Goal: Transaction & Acquisition: Subscribe to service/newsletter

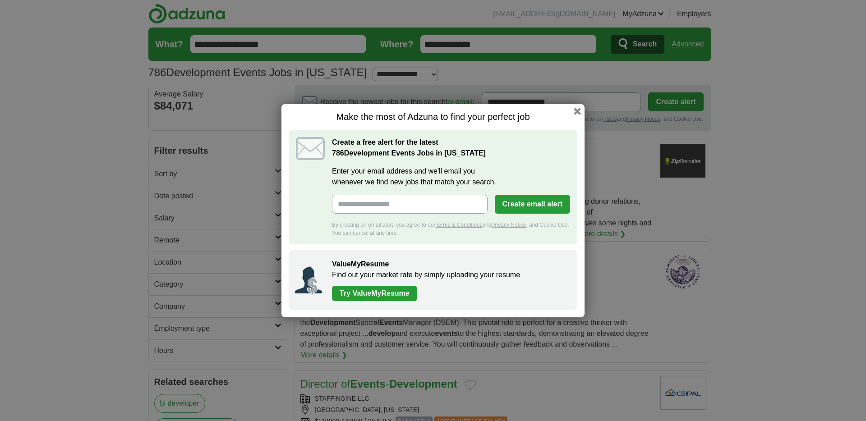
click at [430, 208] on input "Enter your email address and we'll email you whenever we find new jobs that mat…" at bounding box center [410, 204] width 156 height 19
type input "**********"
click at [524, 199] on button "Create email alert" at bounding box center [532, 204] width 75 height 19
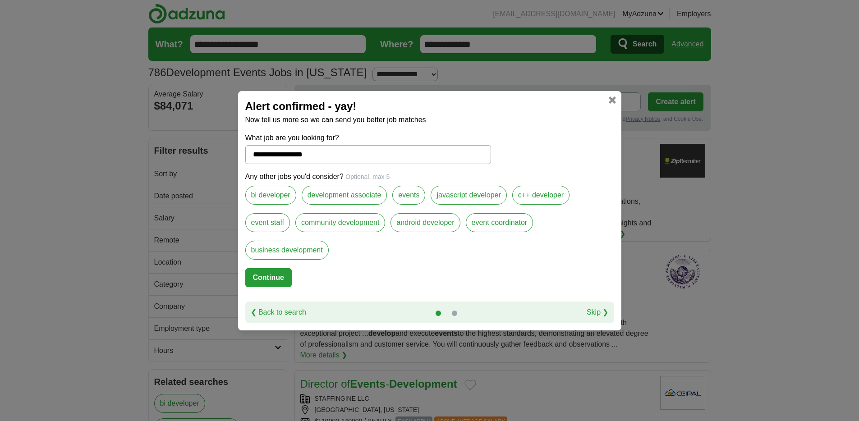
click at [612, 106] on h2 "Alert confirmed - yay!" at bounding box center [429, 106] width 369 height 16
click at [612, 101] on link at bounding box center [612, 99] width 7 height 7
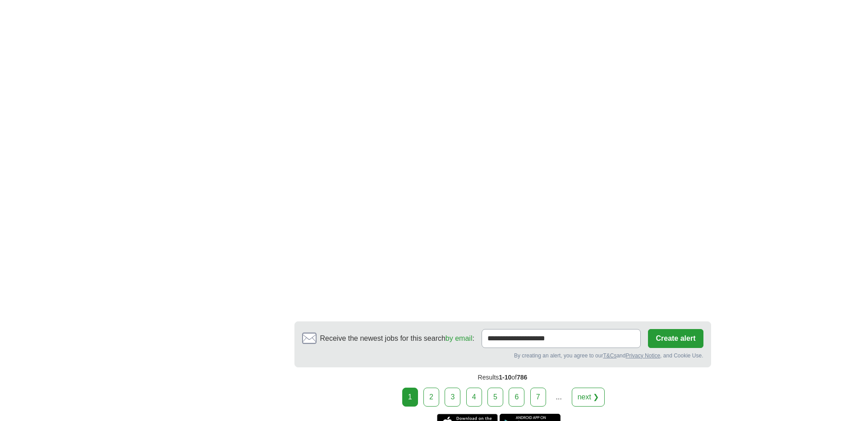
scroll to position [1638, 0]
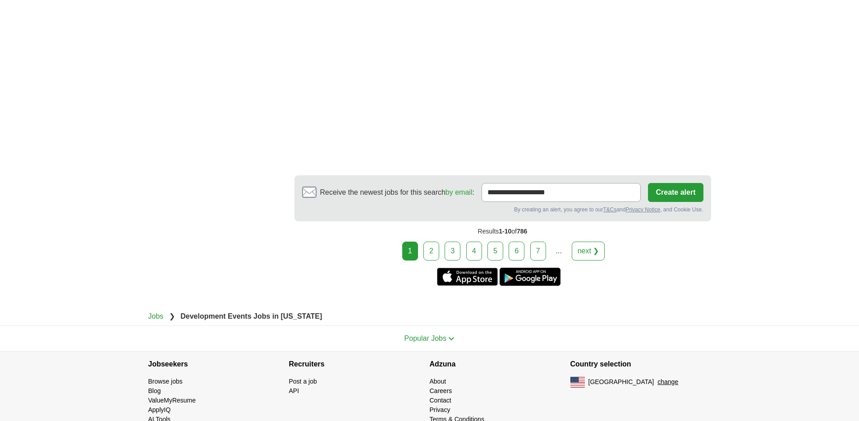
click at [434, 242] on link "2" at bounding box center [431, 251] width 16 height 19
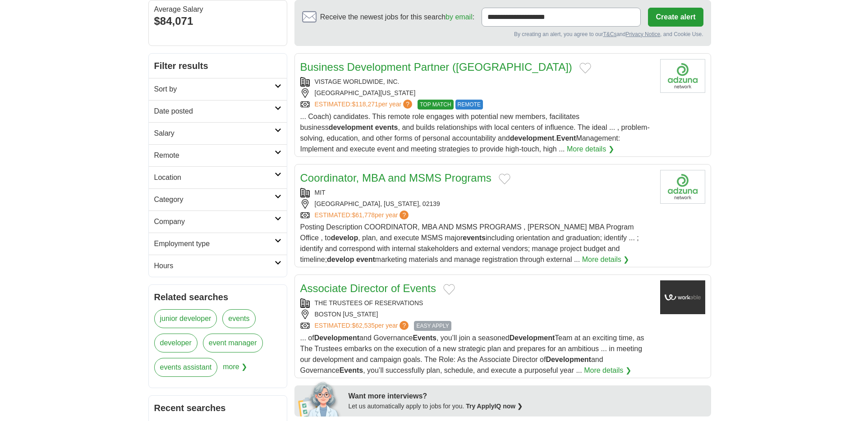
scroll to position [260, 0]
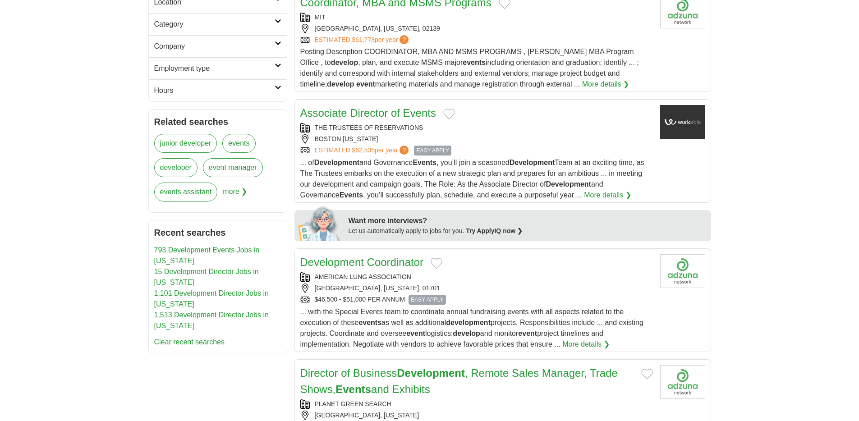
click at [523, 288] on div "FRAMINGHAM, MASSACHUSETTS, 01701" at bounding box center [476, 288] width 353 height 9
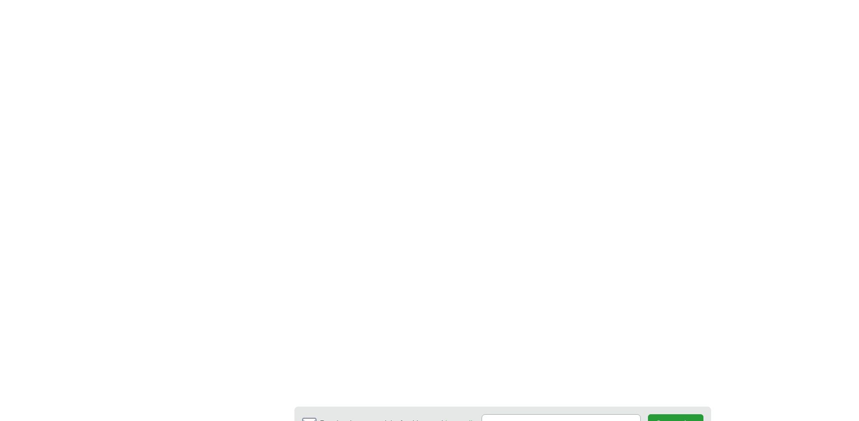
scroll to position [1578, 0]
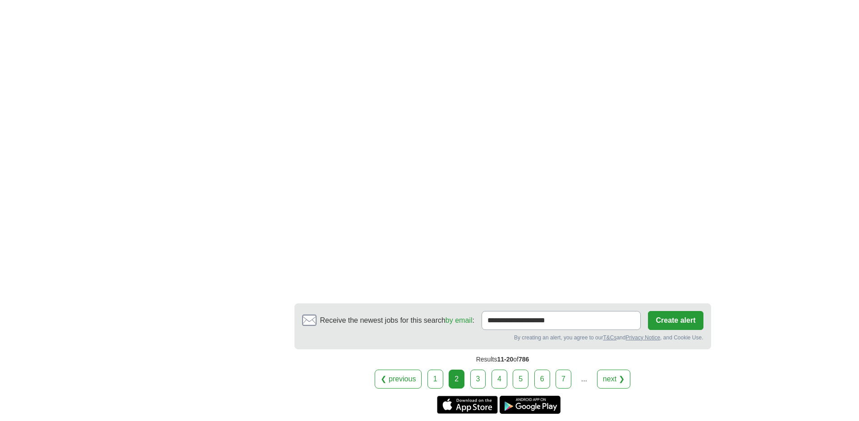
click at [481, 376] on link "3" at bounding box center [478, 379] width 16 height 19
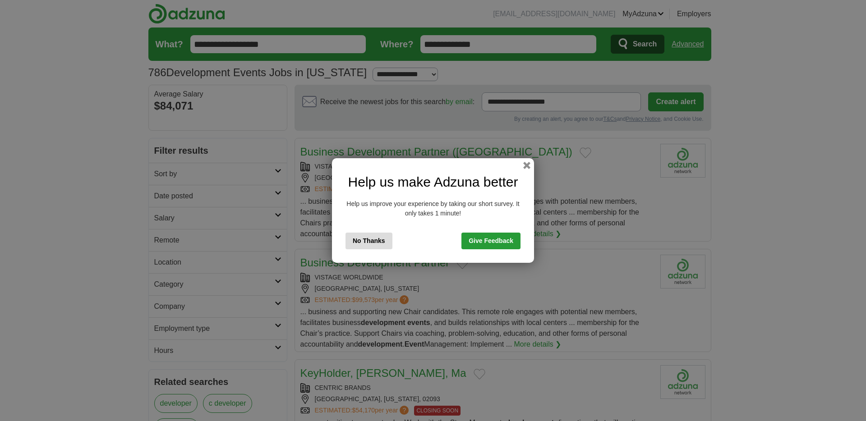
click at [494, 243] on link "Give Feedback" at bounding box center [490, 241] width 59 height 17
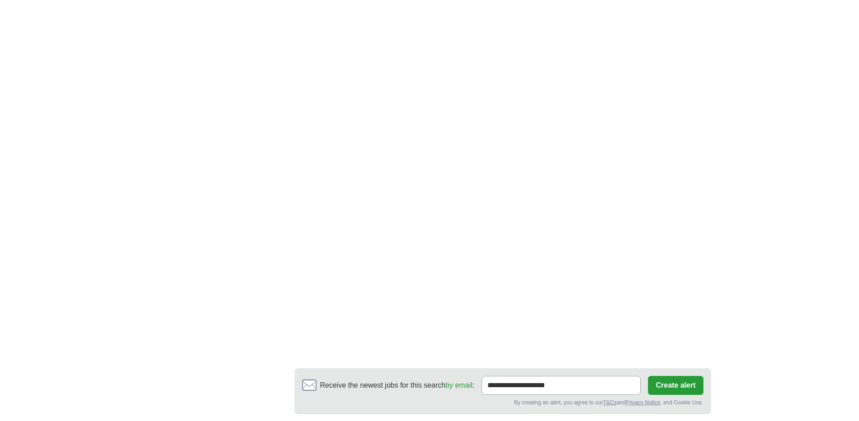
scroll to position [1517, 0]
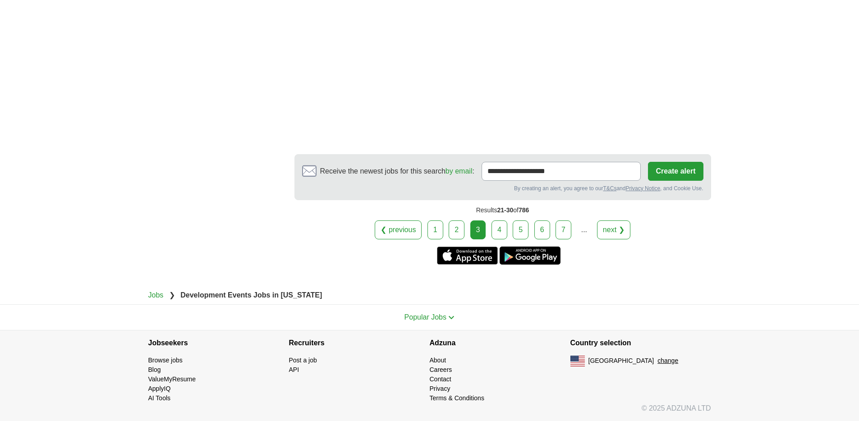
click at [498, 230] on link "4" at bounding box center [499, 229] width 16 height 19
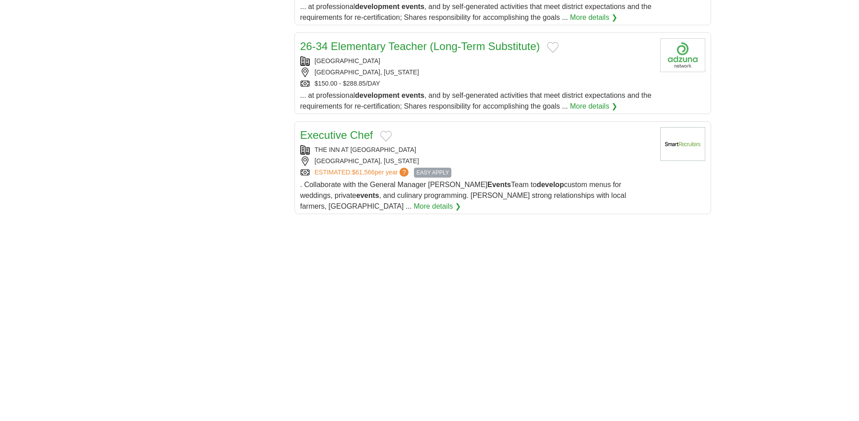
scroll to position [1183, 0]
